Goal: Check status: Check status

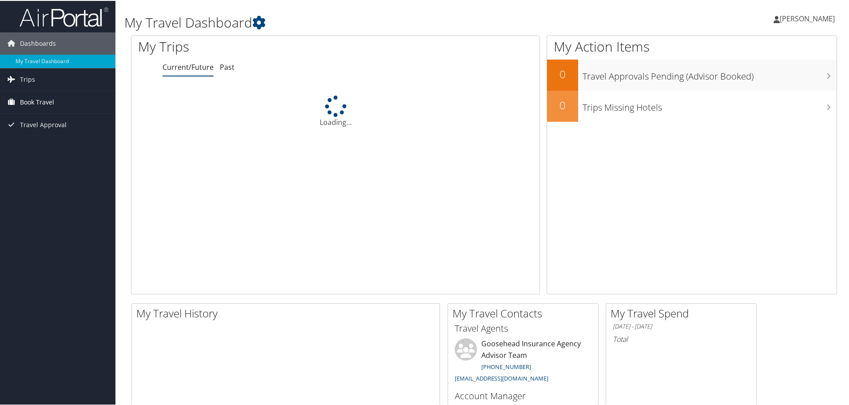
click at [67, 96] on link "Book Travel" at bounding box center [57, 101] width 115 height 22
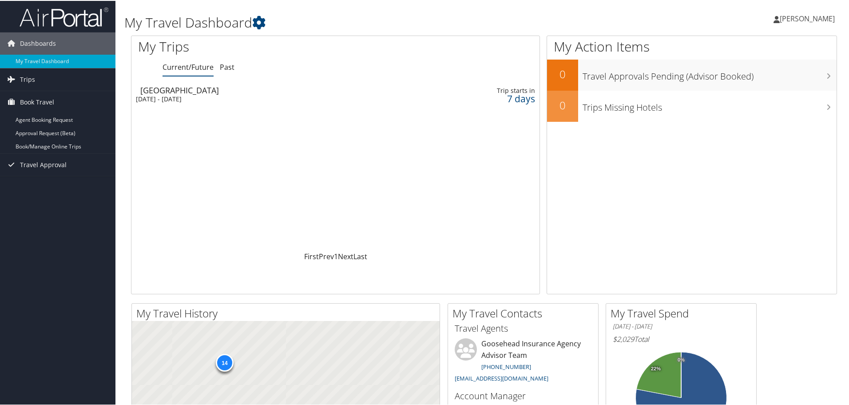
click at [243, 99] on div "[DATE] - [DATE]" at bounding box center [261, 98] width 251 height 8
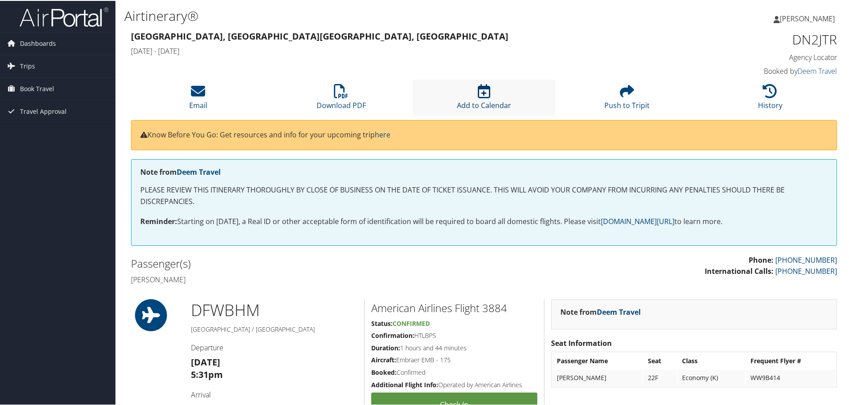
click at [483, 90] on icon at bounding box center [484, 90] width 12 height 14
